Goal: Transaction & Acquisition: Purchase product/service

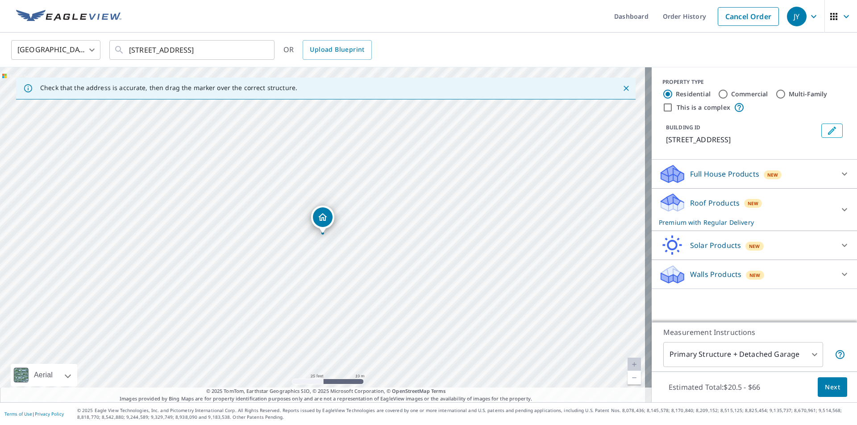
click at [808, 354] on body "JY JY Dashboard Order History Cancel Order JY [GEOGRAPHIC_DATA] US ​ [STREET_AD…" at bounding box center [428, 212] width 857 height 425
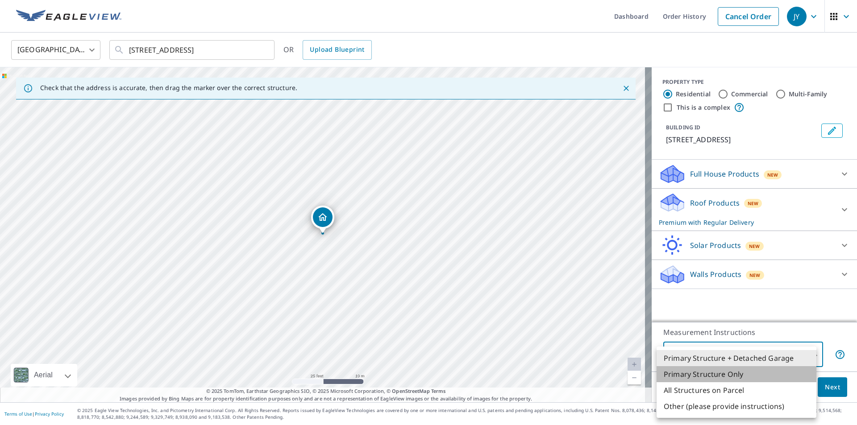
click at [724, 375] on li "Primary Structure Only" at bounding box center [737, 375] width 160 height 16
type input "2"
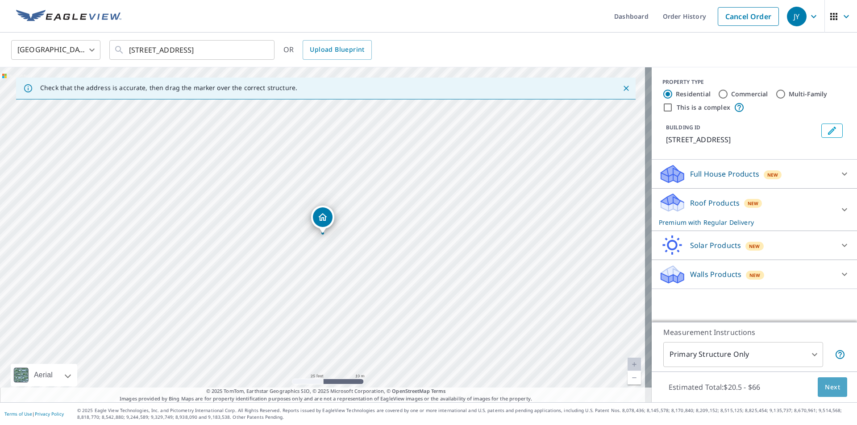
click at [829, 391] on span "Next" at bounding box center [832, 387] width 15 height 11
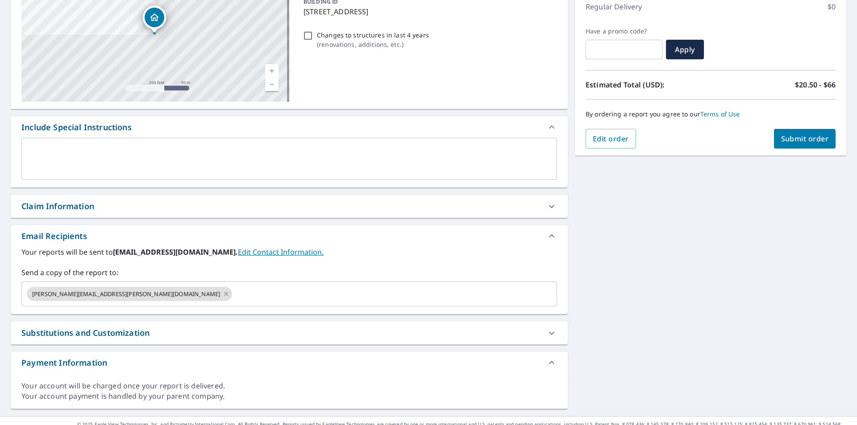
scroll to position [134, 0]
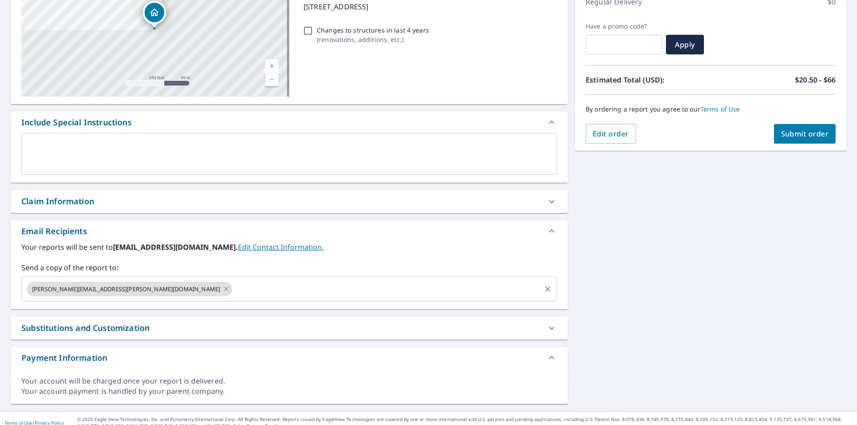
click at [223, 287] on icon at bounding box center [226, 289] width 7 height 10
click at [126, 286] on input "text" at bounding box center [282, 289] width 514 height 17
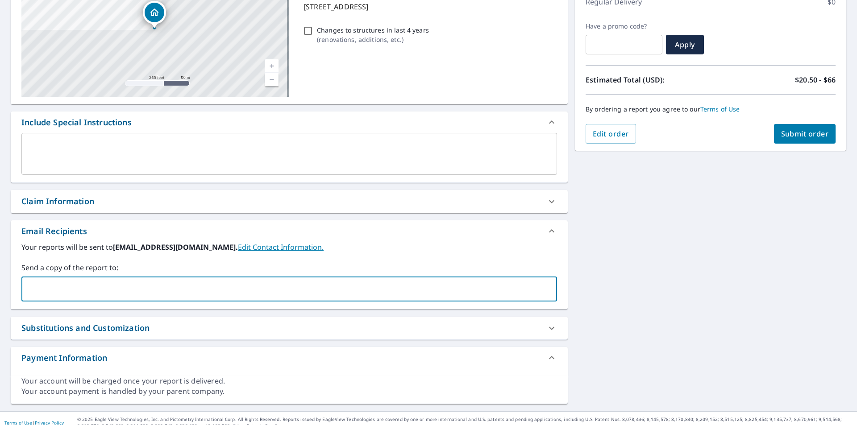
type input "[PERSON_NAME][EMAIL_ADDRESS][PERSON_NAME][DOMAIN_NAME]"
click at [813, 138] on span "Submit order" at bounding box center [805, 134] width 48 height 10
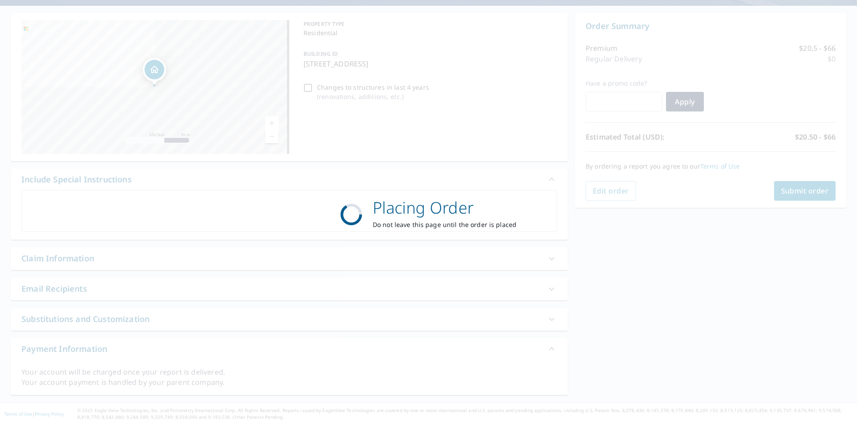
scroll to position [77, 0]
